Goal: Task Accomplishment & Management: Use online tool/utility

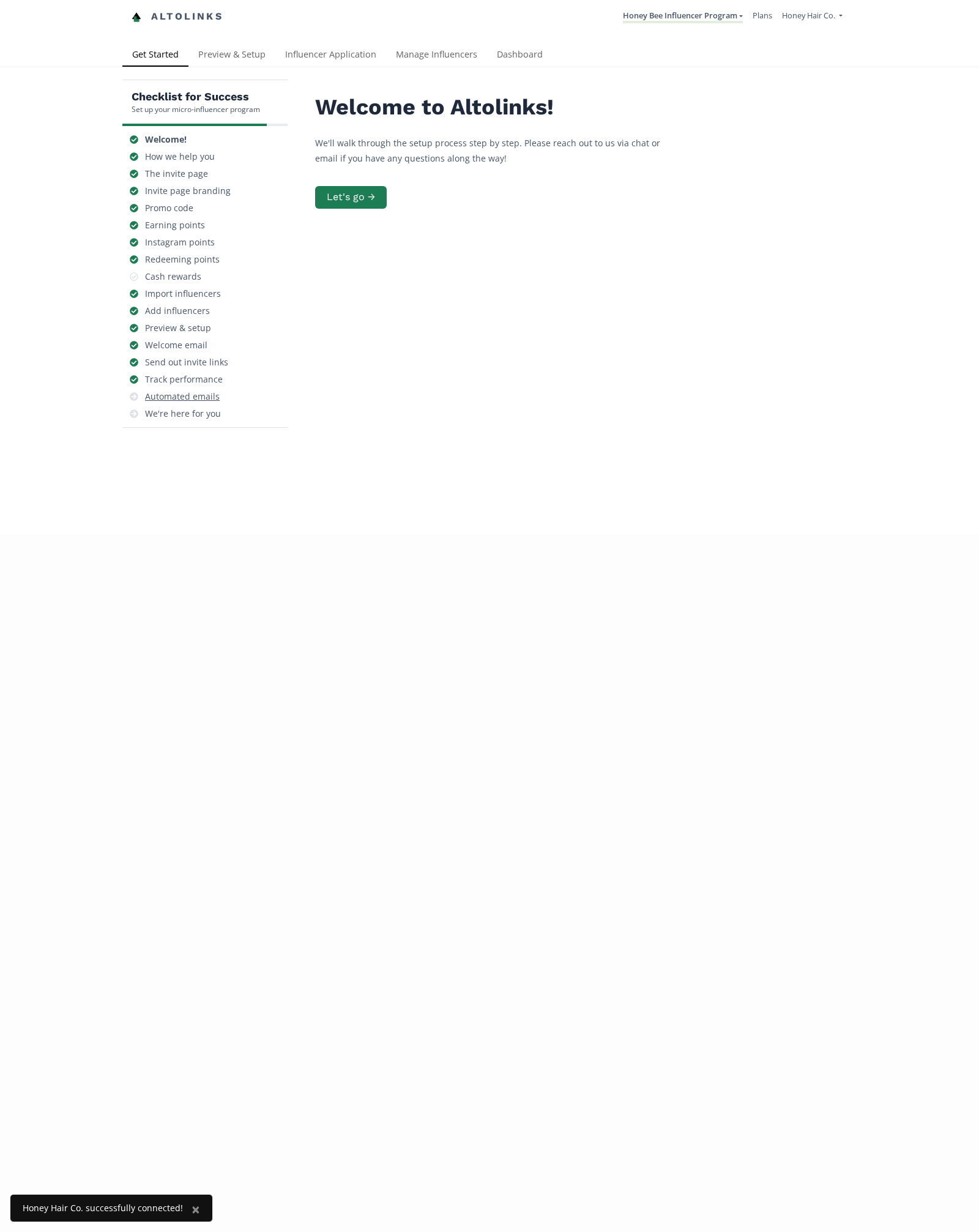
click at [198, 397] on div "Automated emails" at bounding box center [182, 397] width 74 height 13
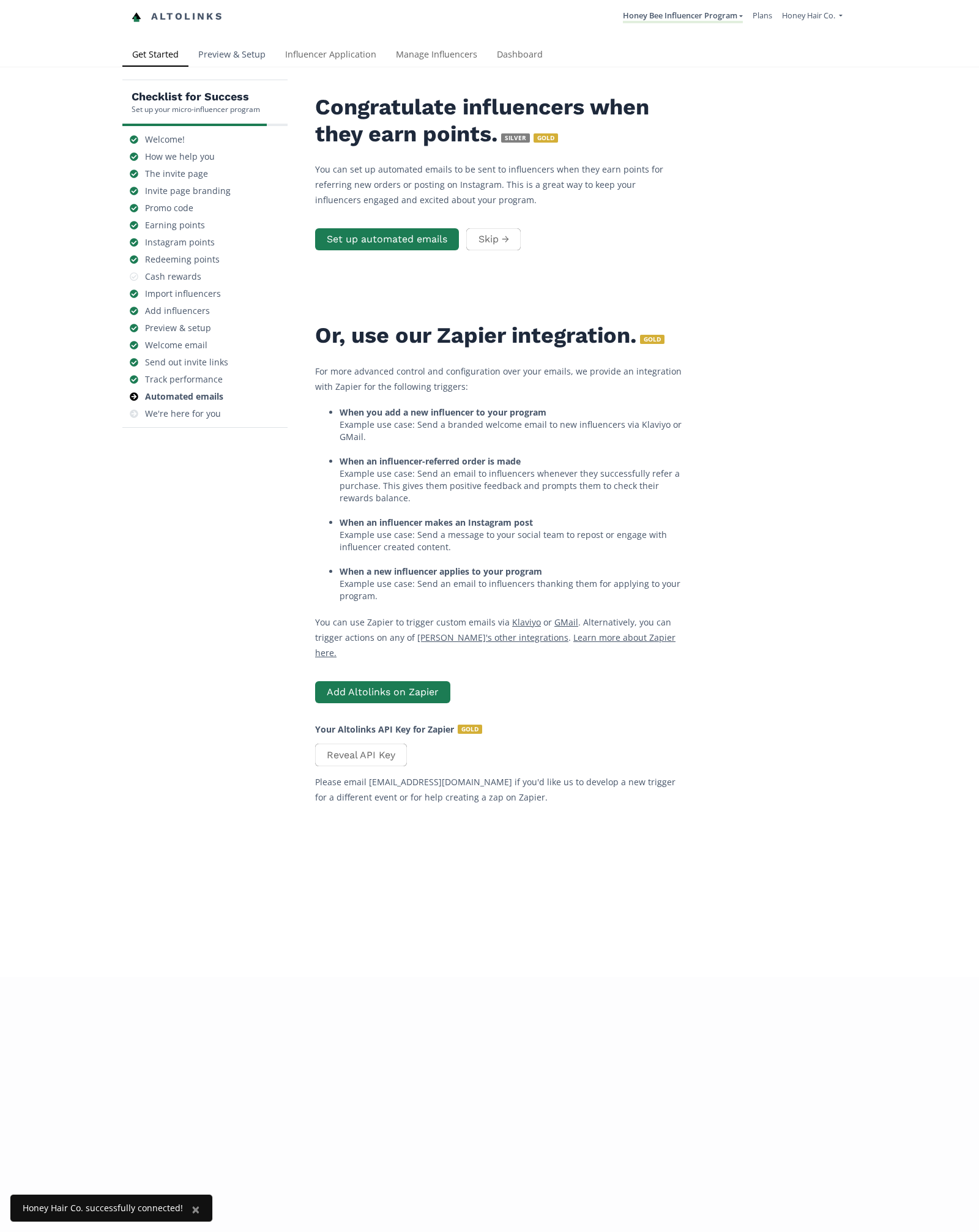
click at [215, 59] on link "Preview & Setup" at bounding box center [232, 55] width 87 height 24
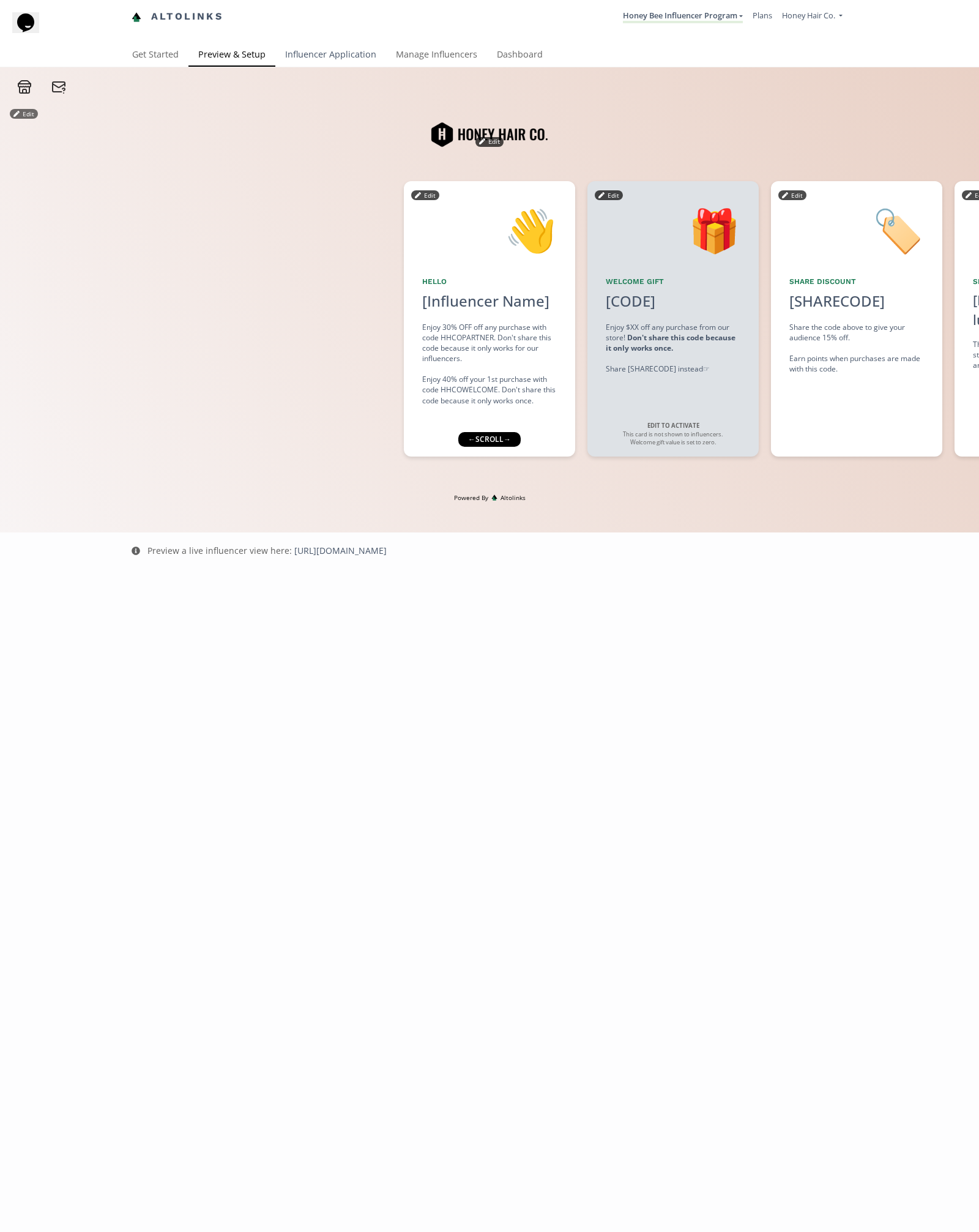
click at [318, 47] on link "Influencer Application" at bounding box center [331, 55] width 110 height 24
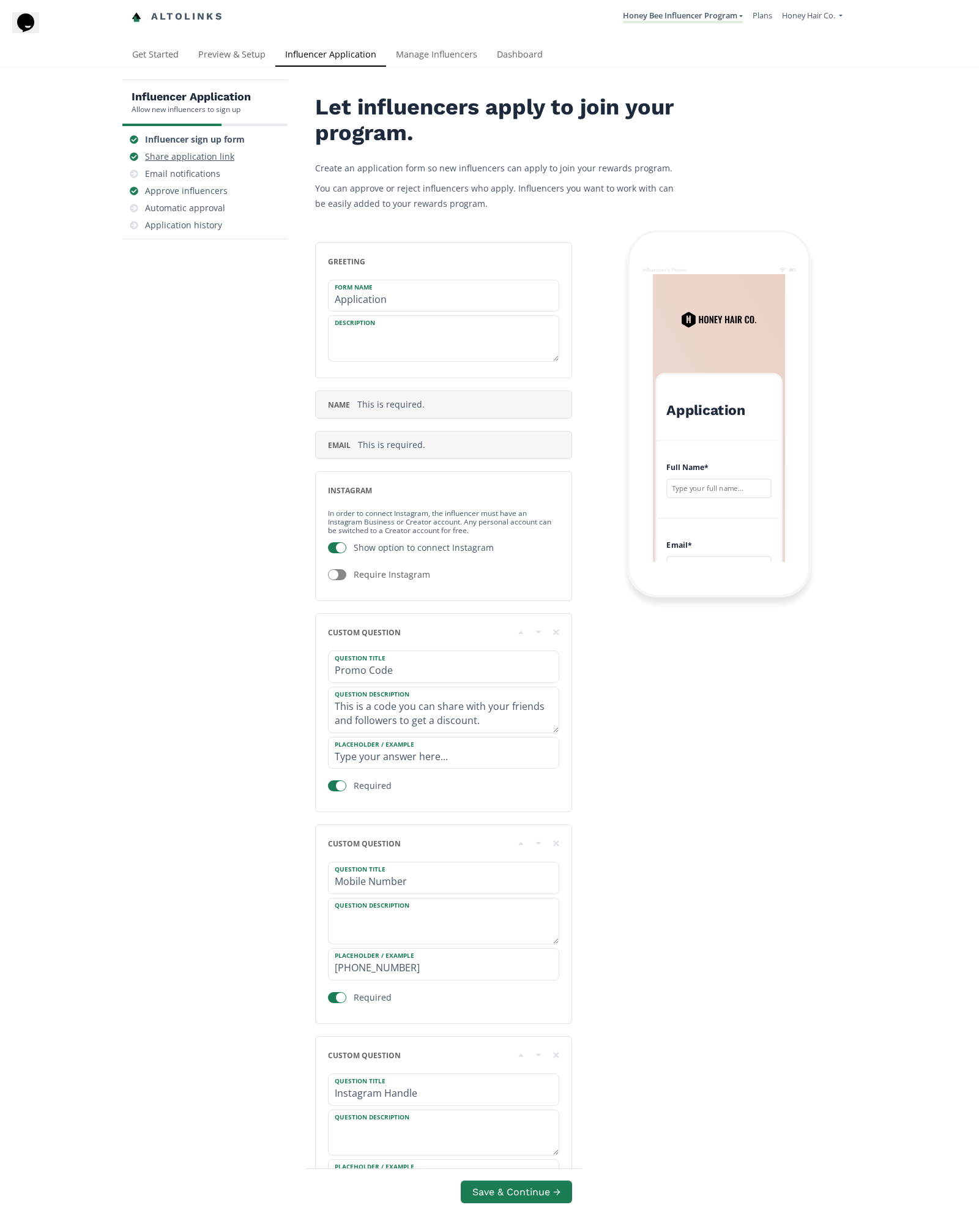
click at [215, 159] on div "Share application link" at bounding box center [189, 157] width 90 height 13
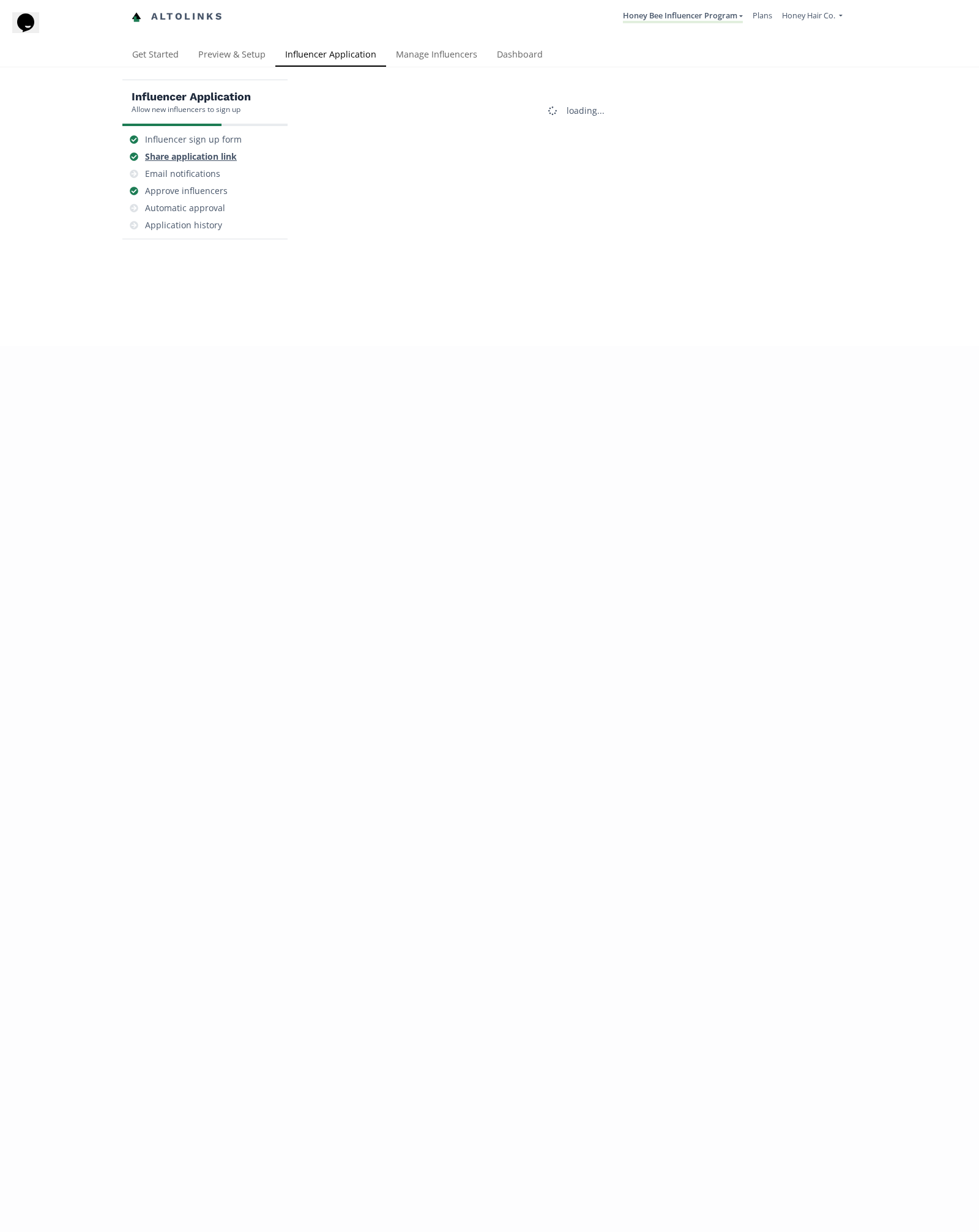
scroll to position [49, 0]
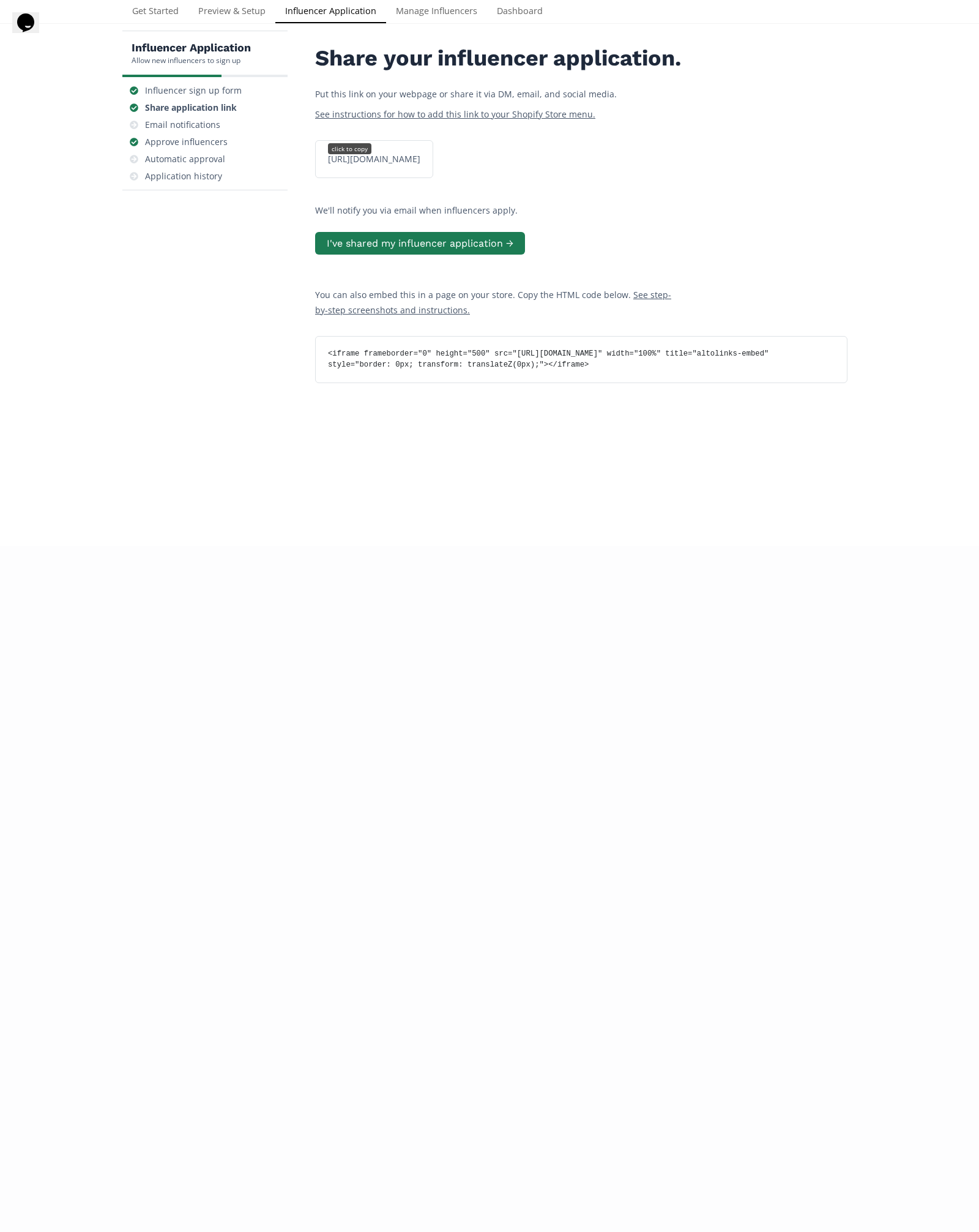
click at [387, 165] on div "[URL][DOMAIN_NAME] click to copy" at bounding box center [374, 159] width 107 height 13
